Goal: Find specific page/section: Find specific page/section

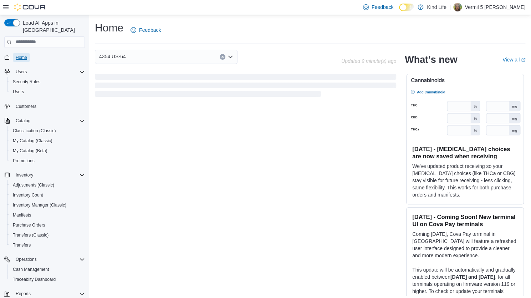
click at [25, 55] on span "Home" at bounding box center [21, 58] width 11 height 6
